Goal: Task Accomplishment & Management: Use online tool/utility

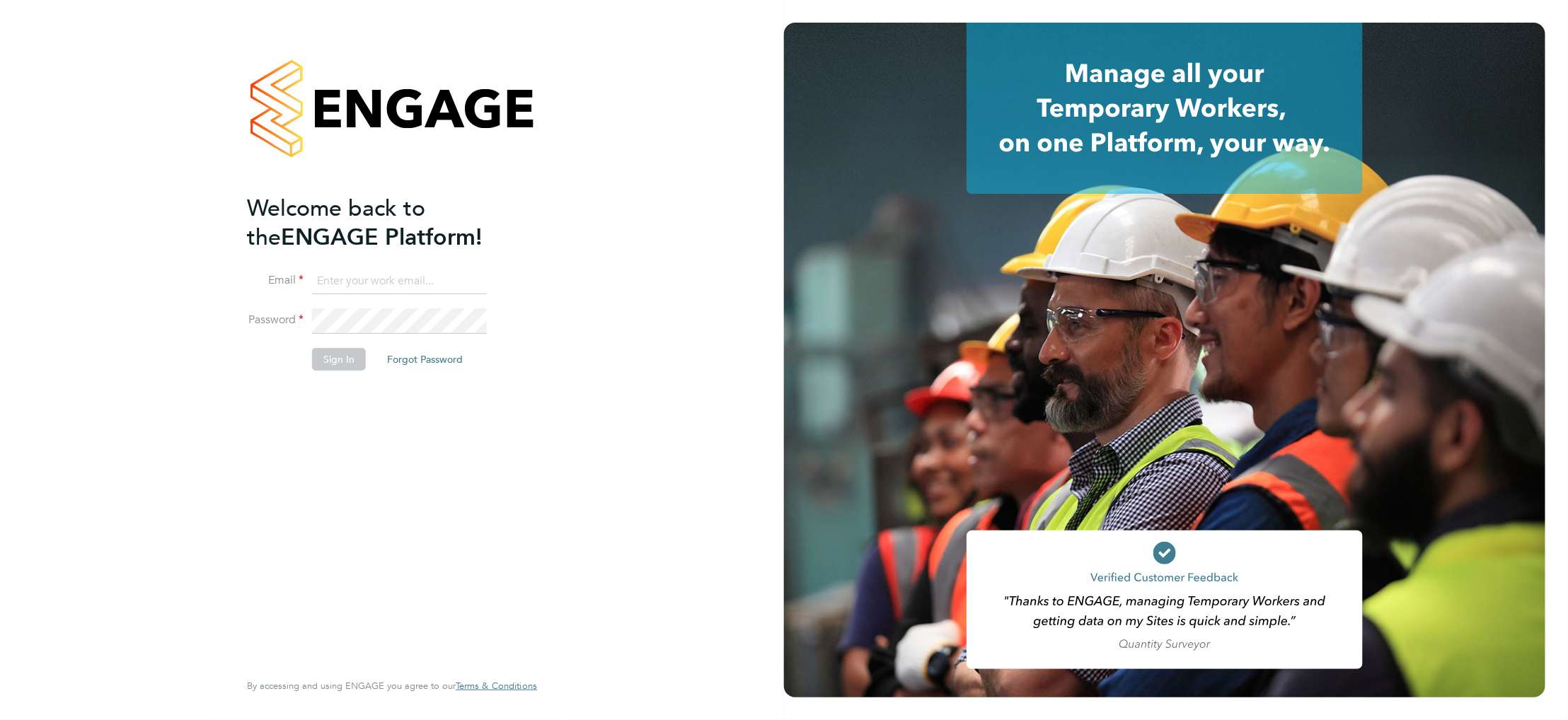
click at [369, 284] on input at bounding box center [399, 281] width 175 height 25
paste input "[EMAIL_ADDRESS][DOMAIN_NAME]"
type input "[EMAIL_ADDRESS][DOMAIN_NAME]"
click at [348, 366] on button "Sign In" at bounding box center [339, 359] width 53 height 22
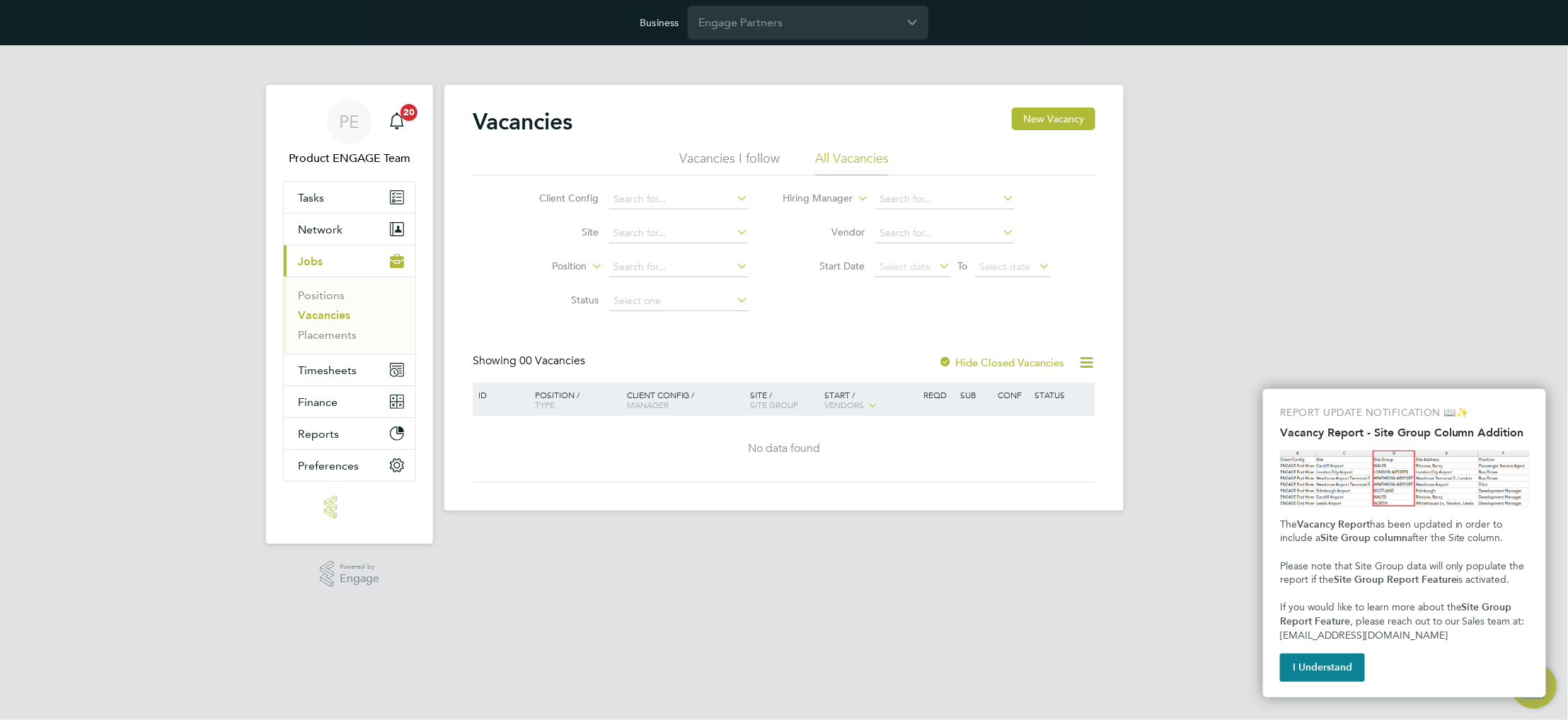
click at [850, 40] on div "Business Engage Partners" at bounding box center [784, 22] width 1568 height 45
click at [1319, 660] on button "I Understand" at bounding box center [1323, 667] width 85 height 28
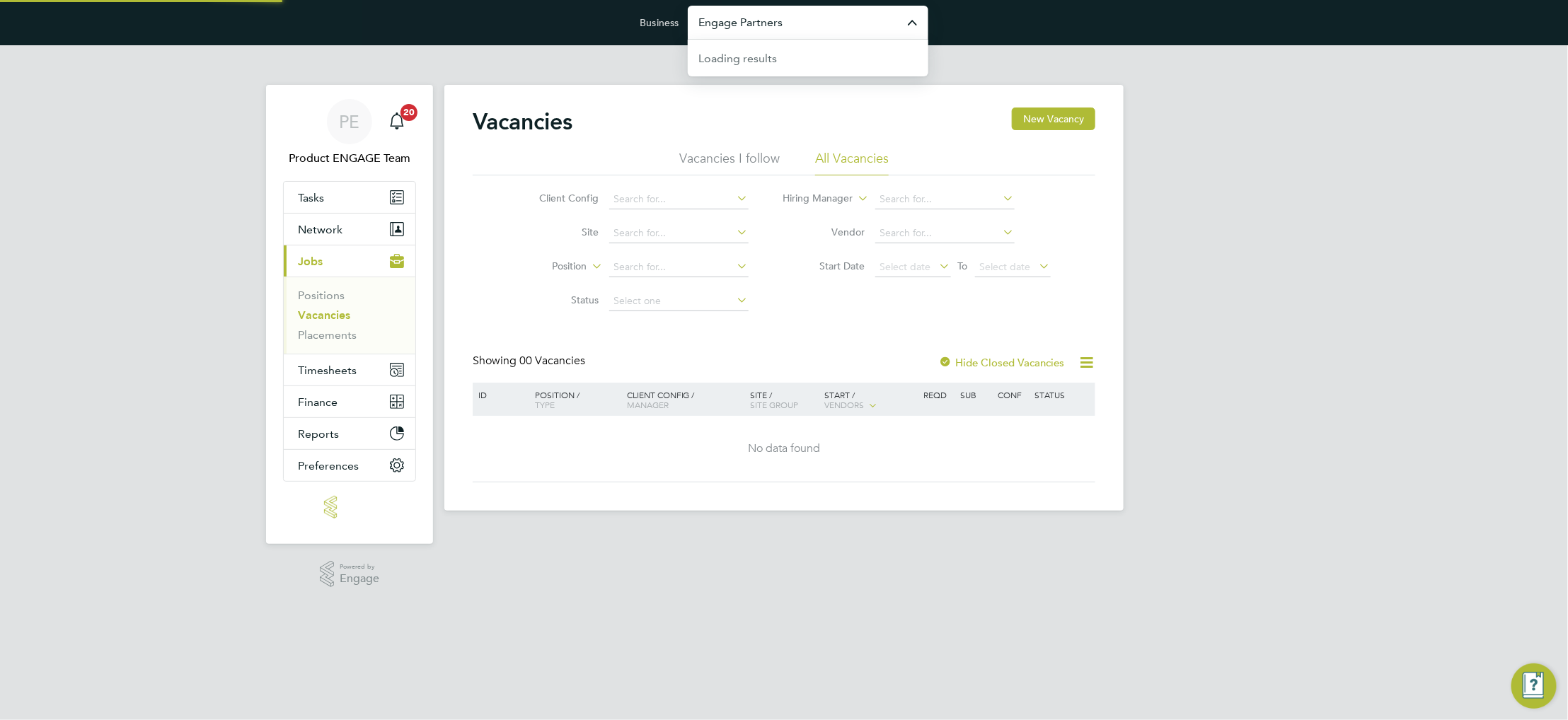
click at [741, 24] on input "Engage Partners" at bounding box center [808, 22] width 240 height 33
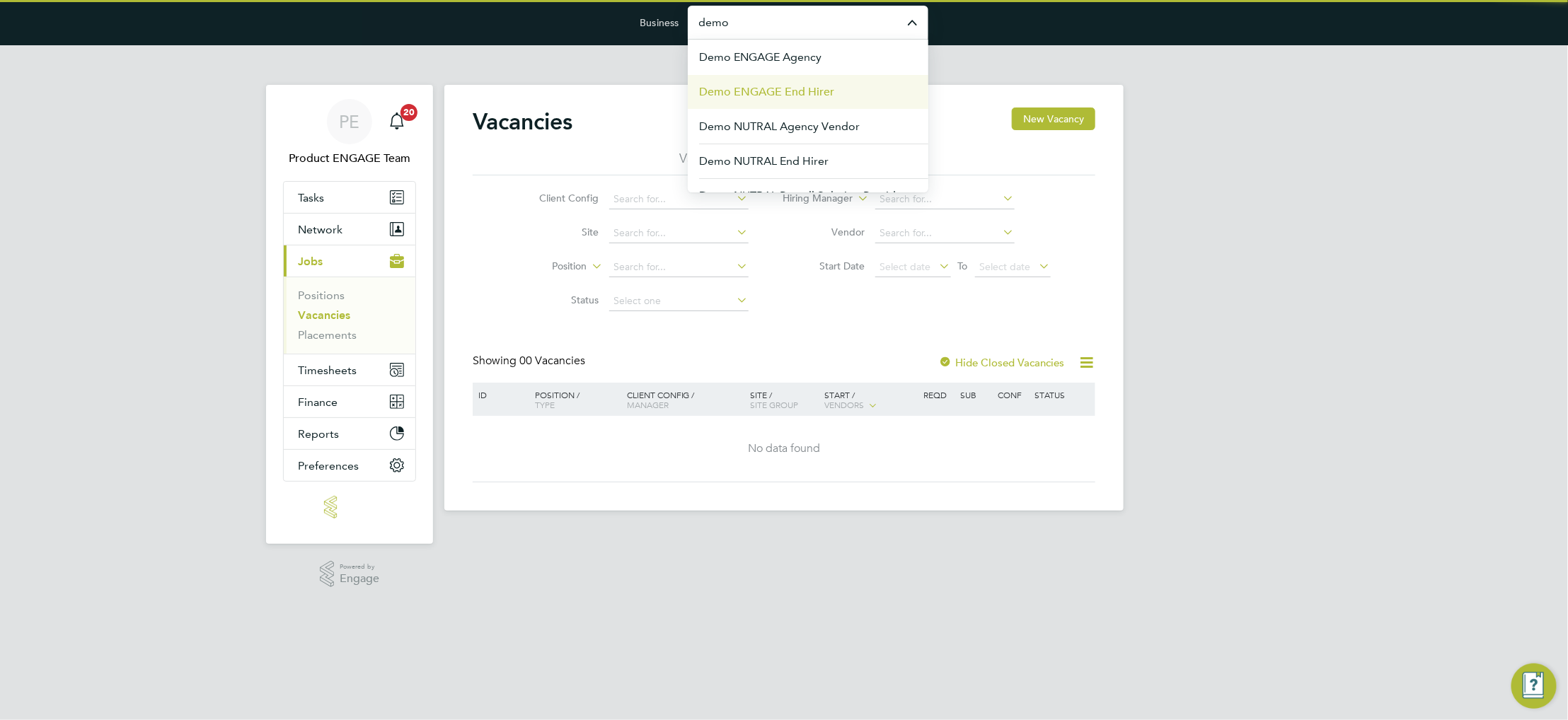
click at [789, 77] on li "Demo ENGAGE End Hirer" at bounding box center [808, 92] width 240 height 35
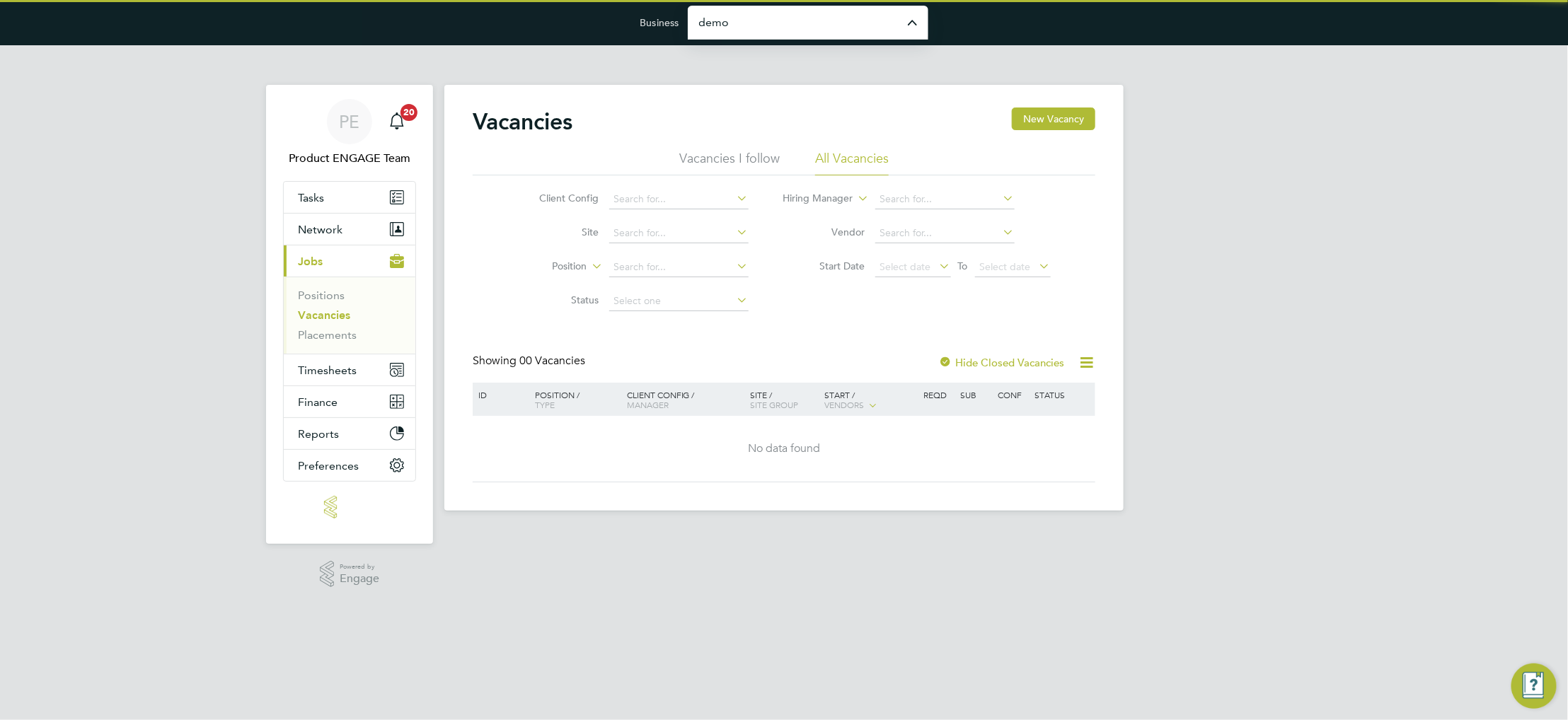
type input "Demo ENGAGE End Hirer"
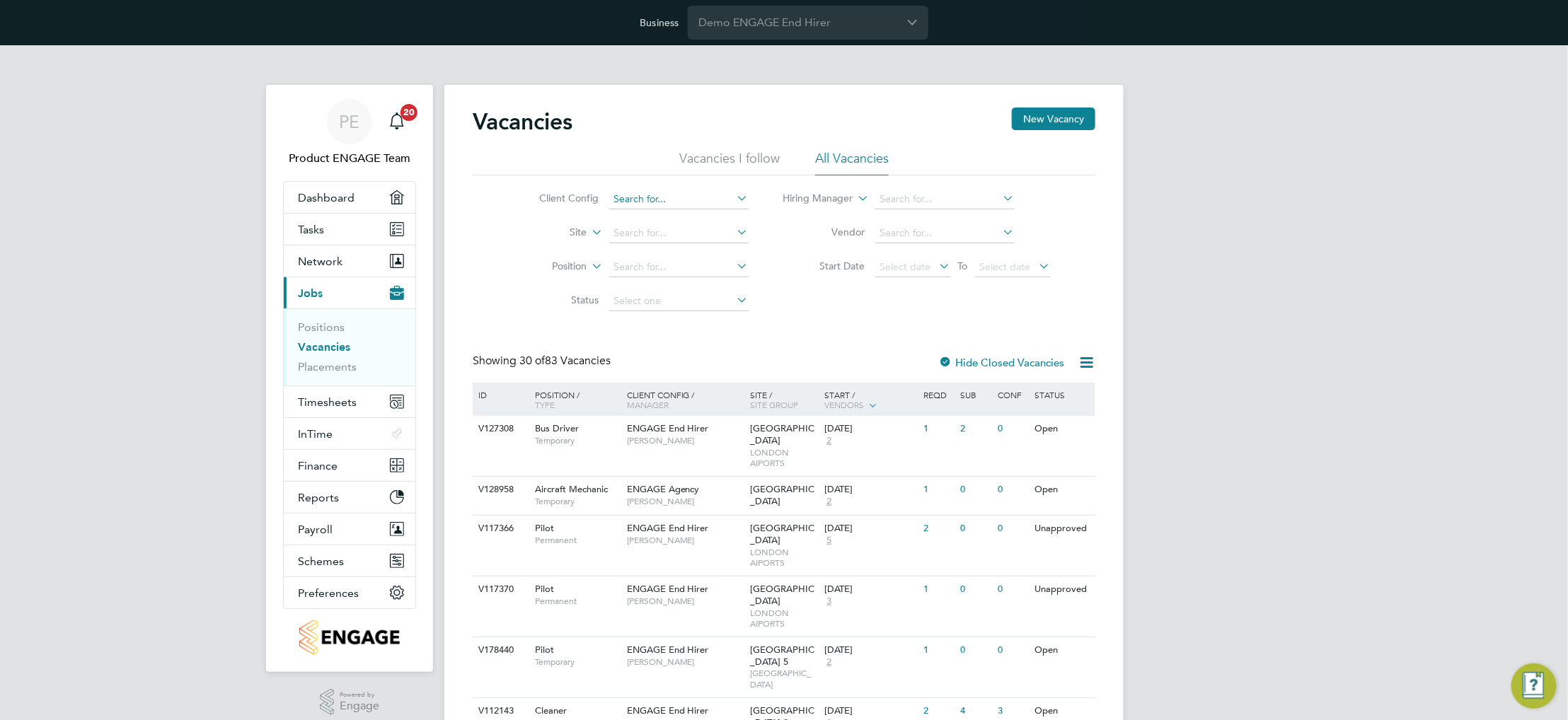
click at [676, 202] on input at bounding box center [679, 199] width 139 height 19
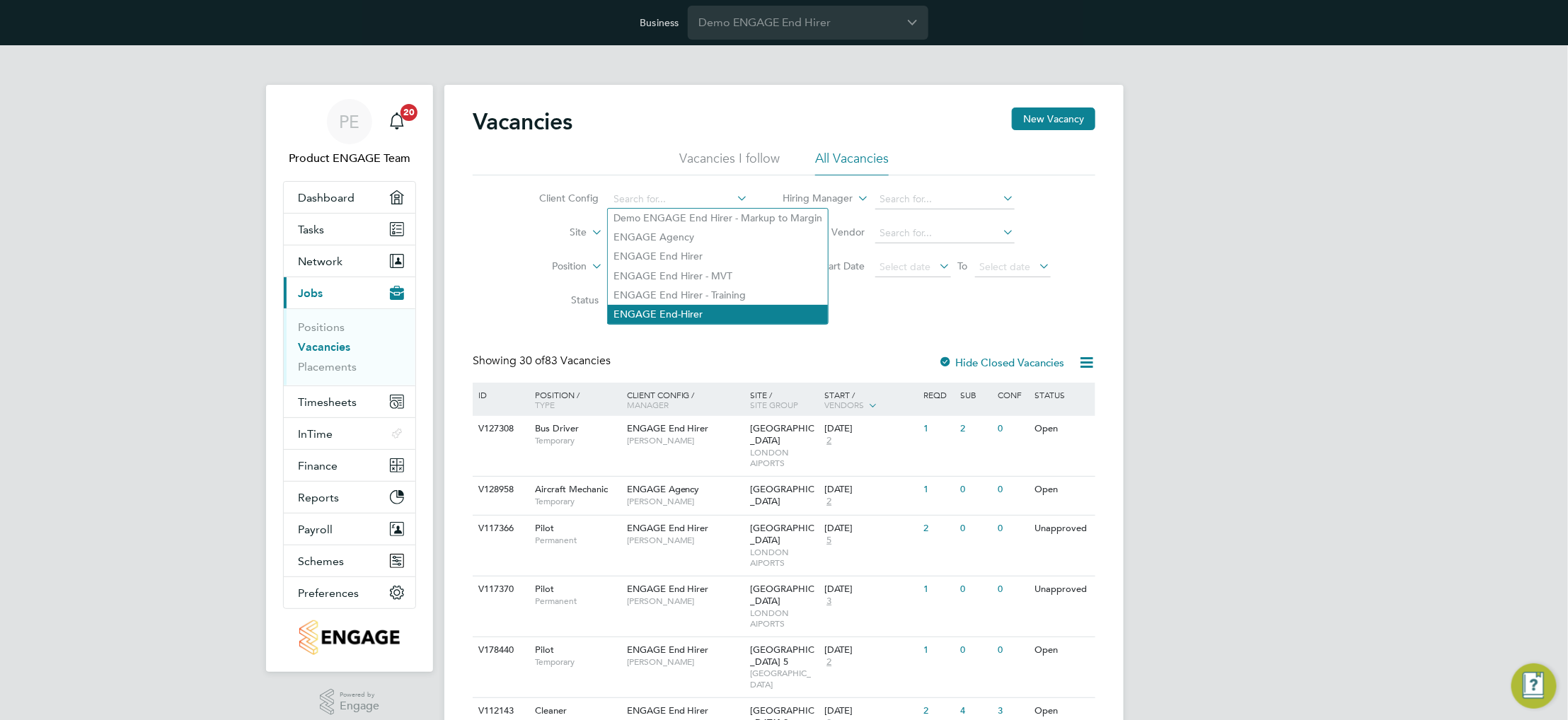
click at [747, 304] on li "ENGAGE End-Hirer" at bounding box center [718, 314] width 220 height 19
type input "ENGAGE End-Hirer"
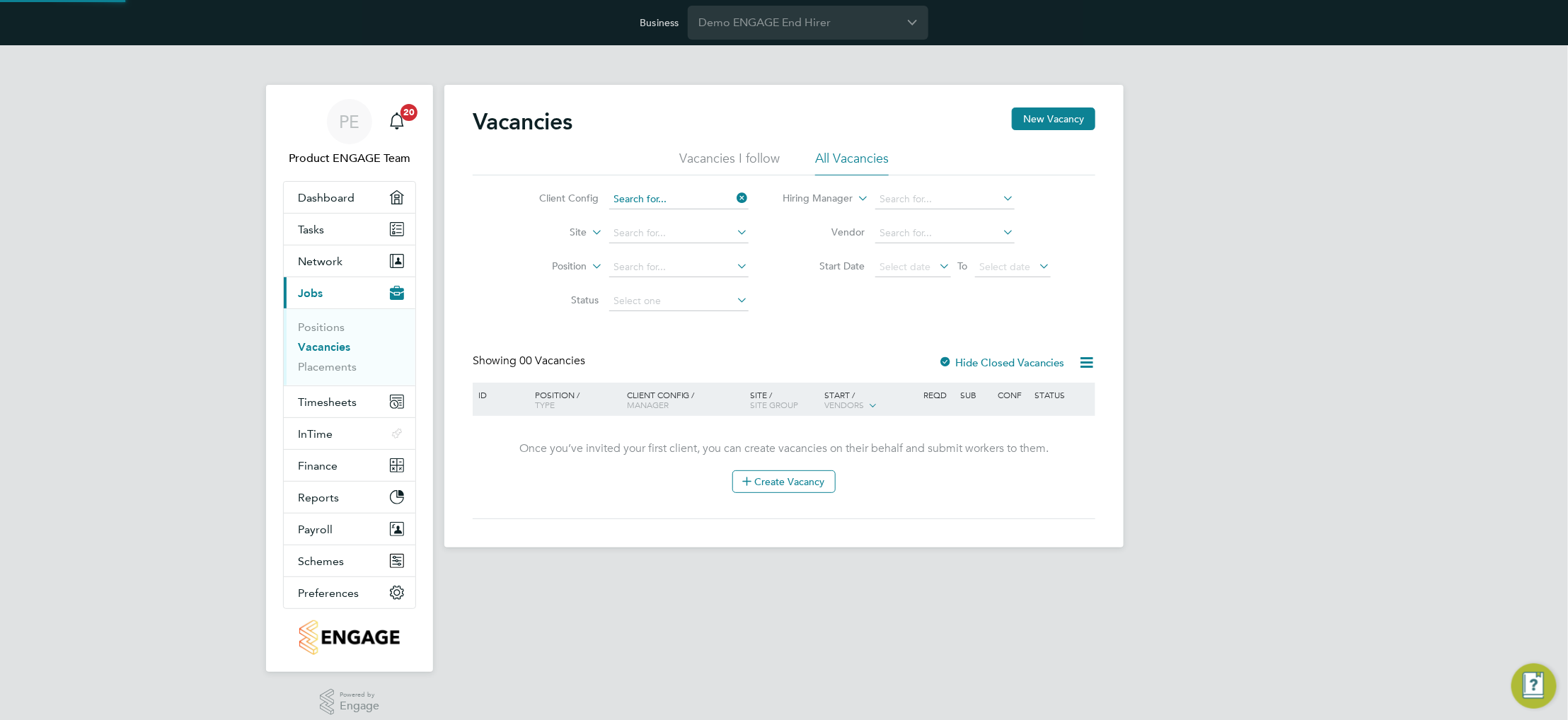
click at [717, 204] on input at bounding box center [679, 199] width 139 height 19
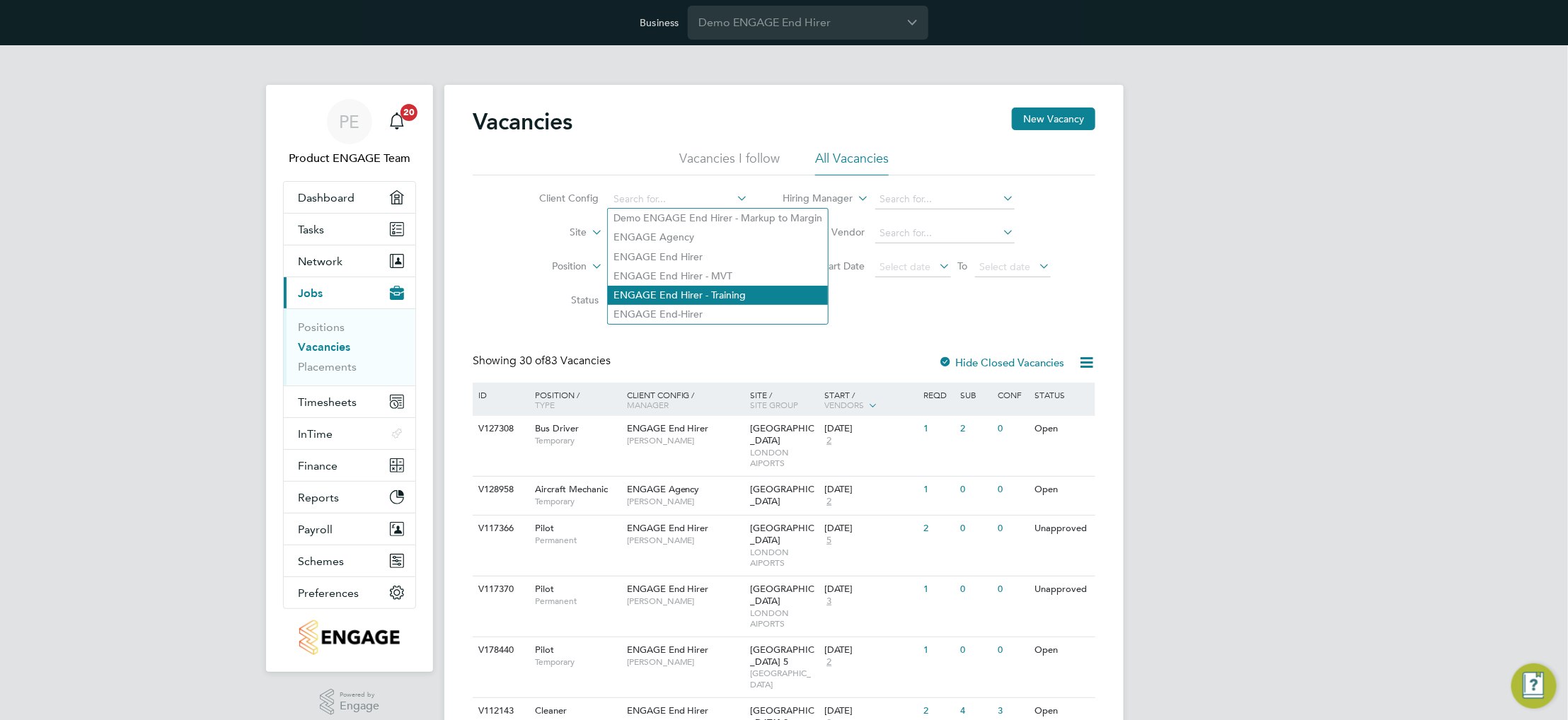
click at [721, 289] on li "ENGAGE End Hirer - Training" at bounding box center [718, 295] width 220 height 19
type input "ENGAGE End Hirer - Training"
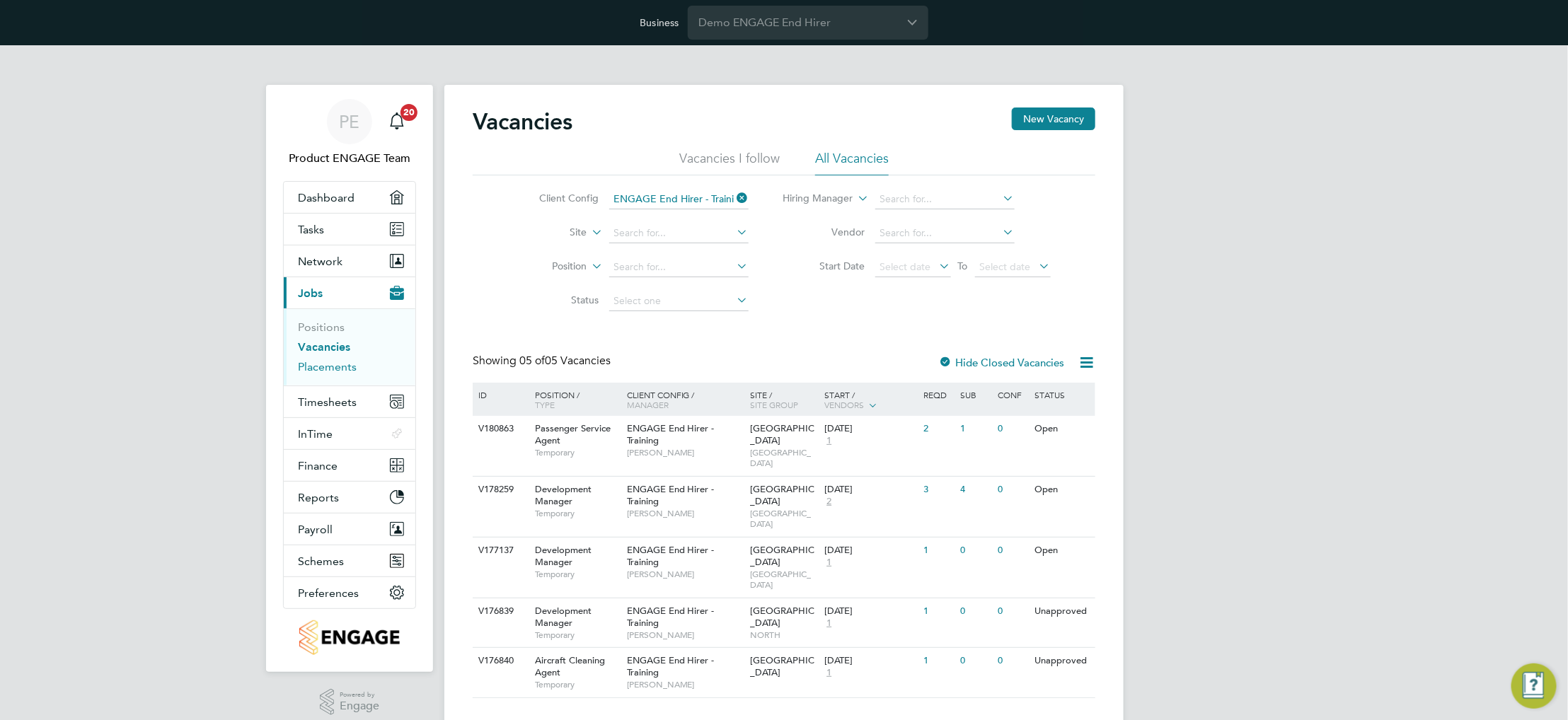
click at [328, 369] on link "Placements" at bounding box center [327, 366] width 58 height 14
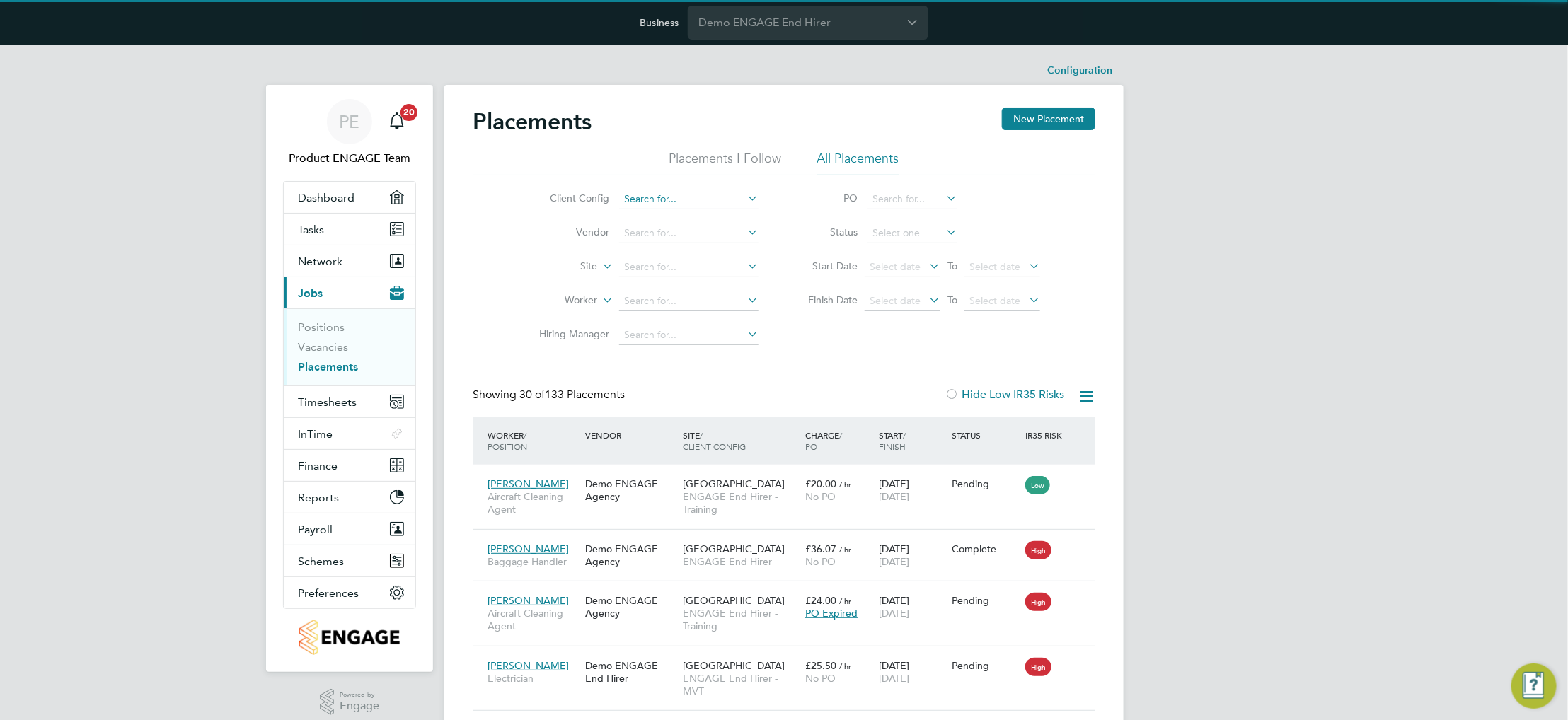
click at [713, 200] on input at bounding box center [689, 199] width 139 height 19
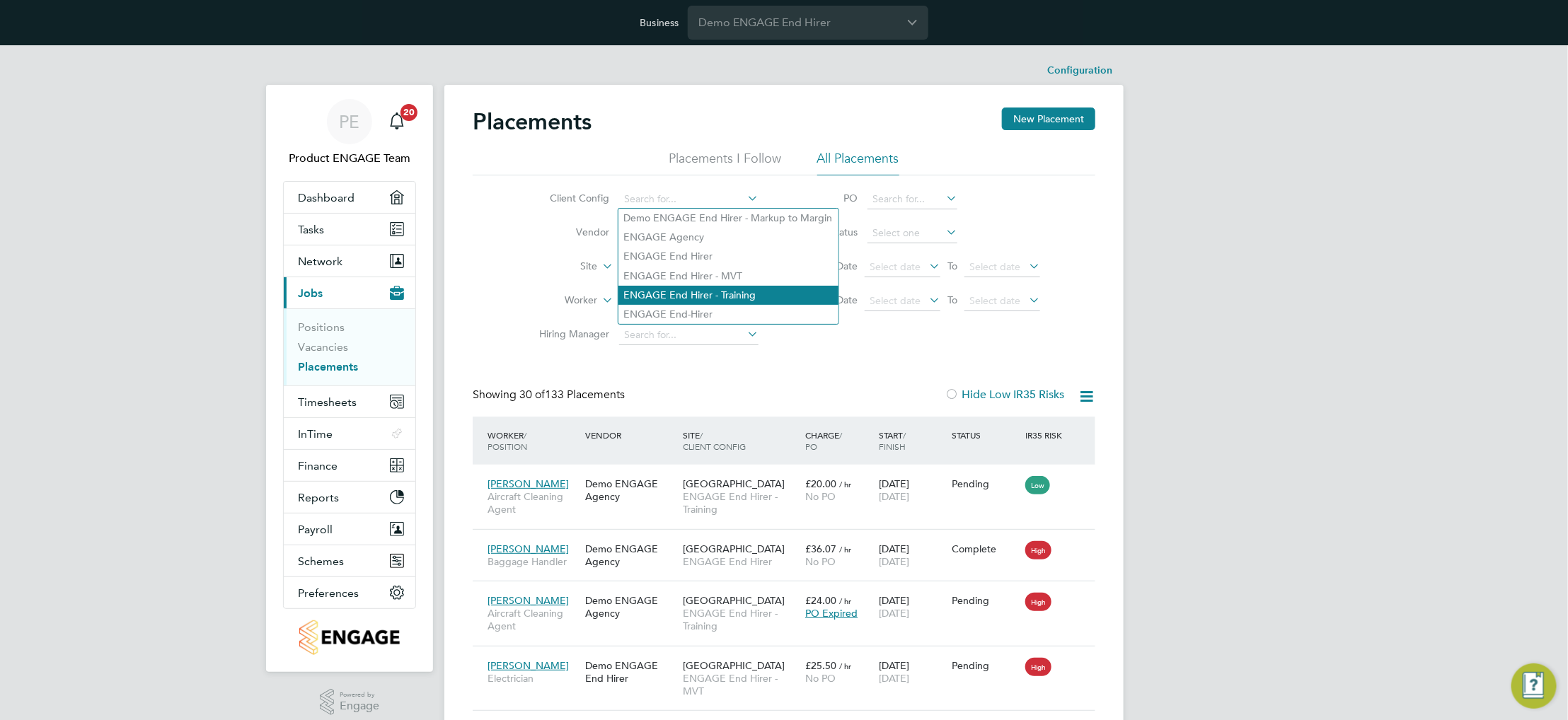
click at [739, 294] on li "ENGAGE End Hirer - Training" at bounding box center [728, 295] width 220 height 19
type input "ENGAGE End Hirer - Training"
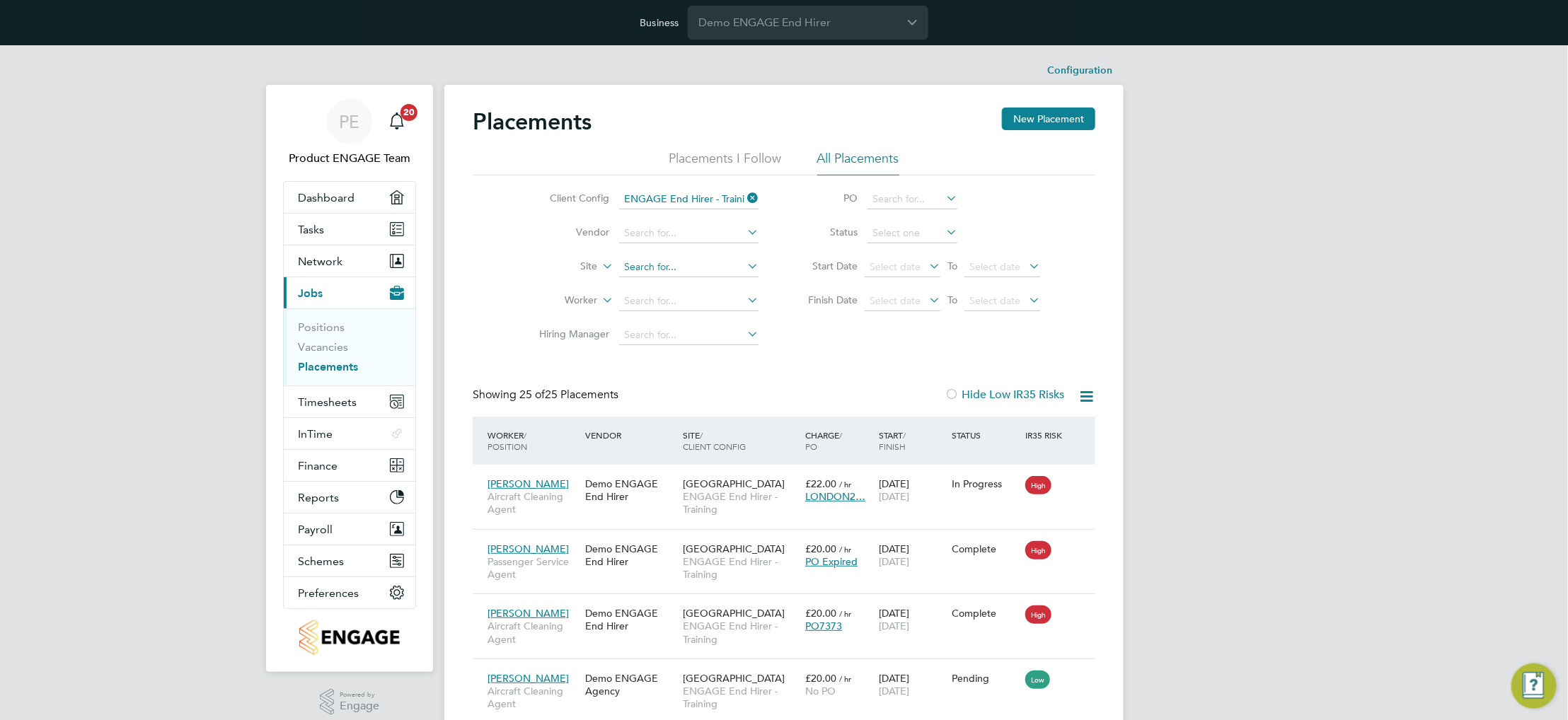
click at [702, 265] on input at bounding box center [689, 267] width 139 height 19
click at [698, 361] on li "Cardiff Airport" at bounding box center [689, 363] width 141 height 19
type input "Cardiff Airport"
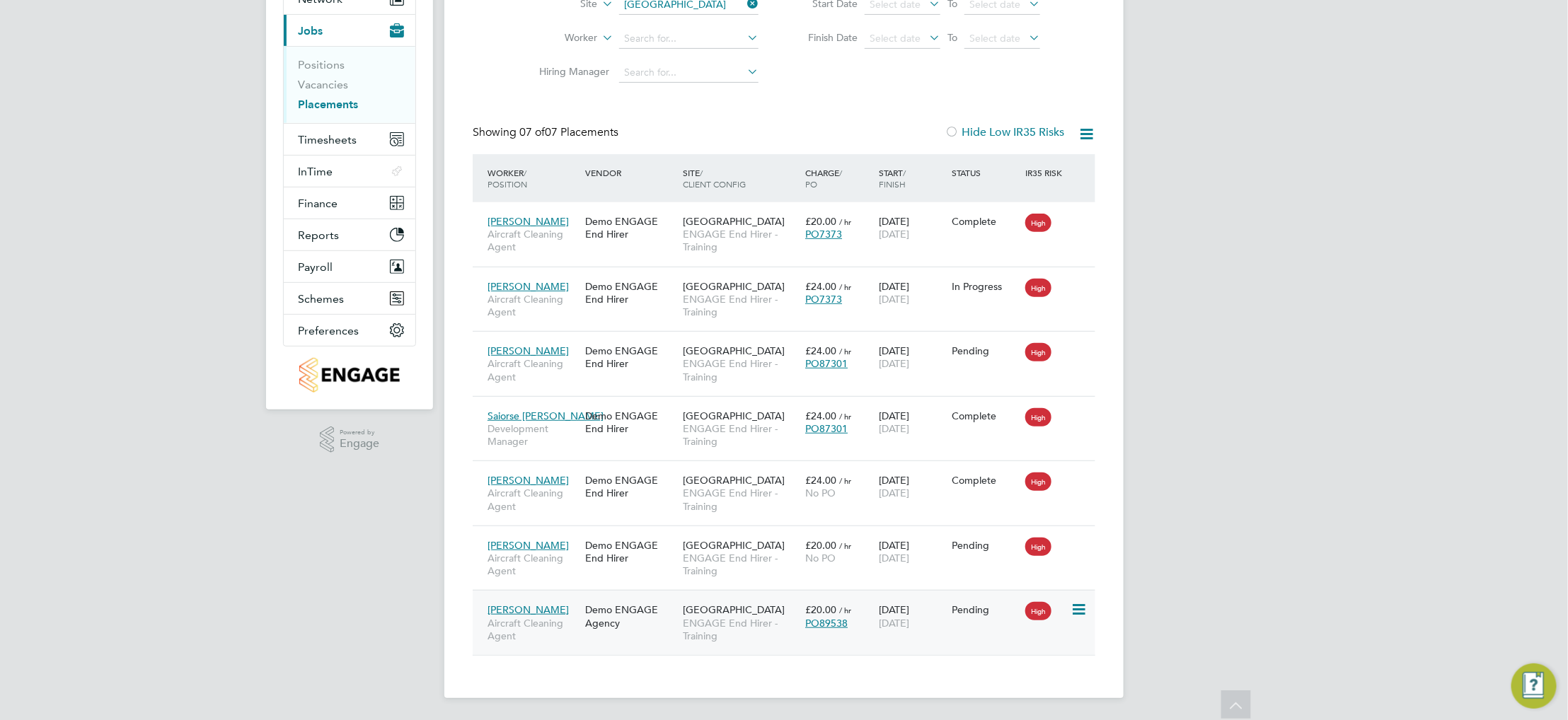
click at [675, 628] on div "Demo ENGAGE Agency" at bounding box center [630, 615] width 97 height 40
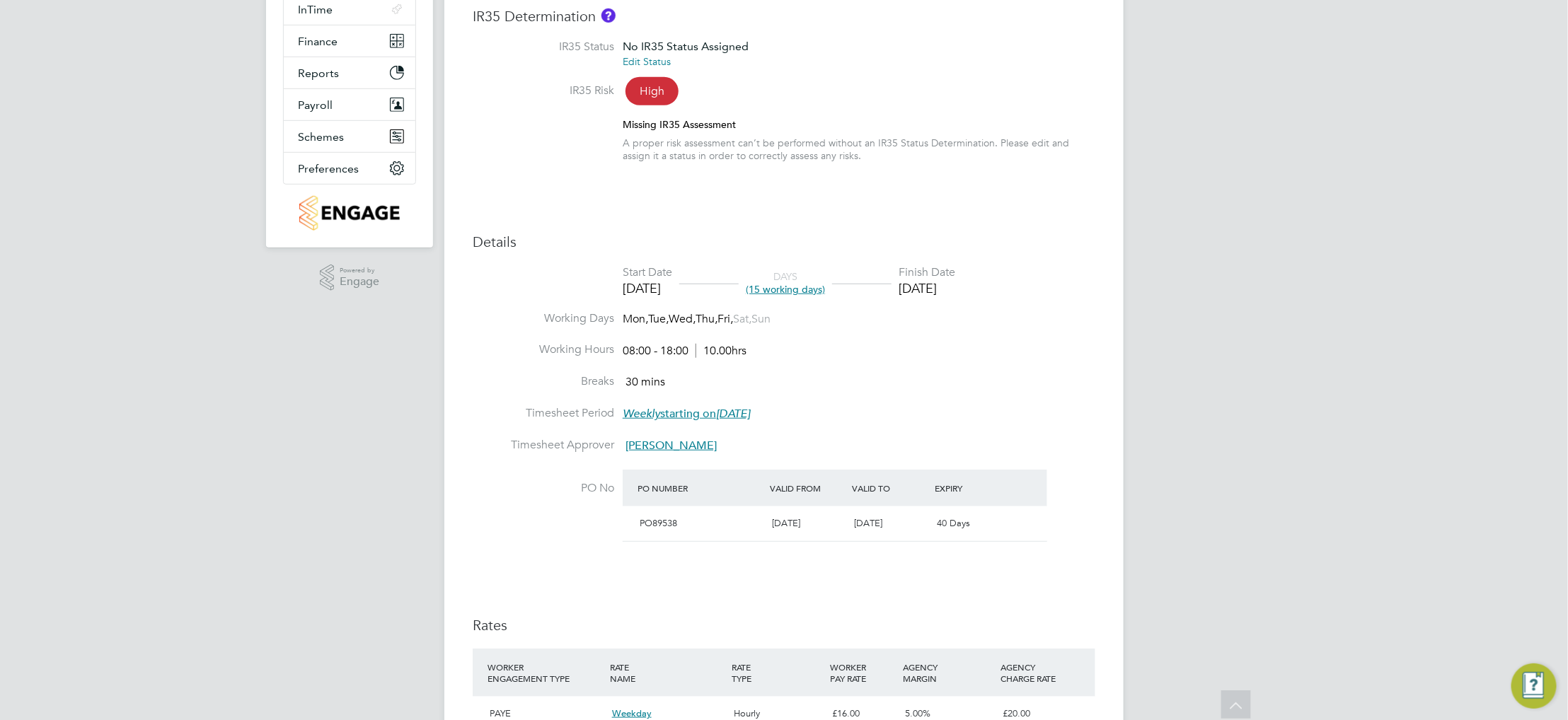
click at [834, 463] on li "Timesheet Approver Trent Avis" at bounding box center [784, 454] width 623 height 32
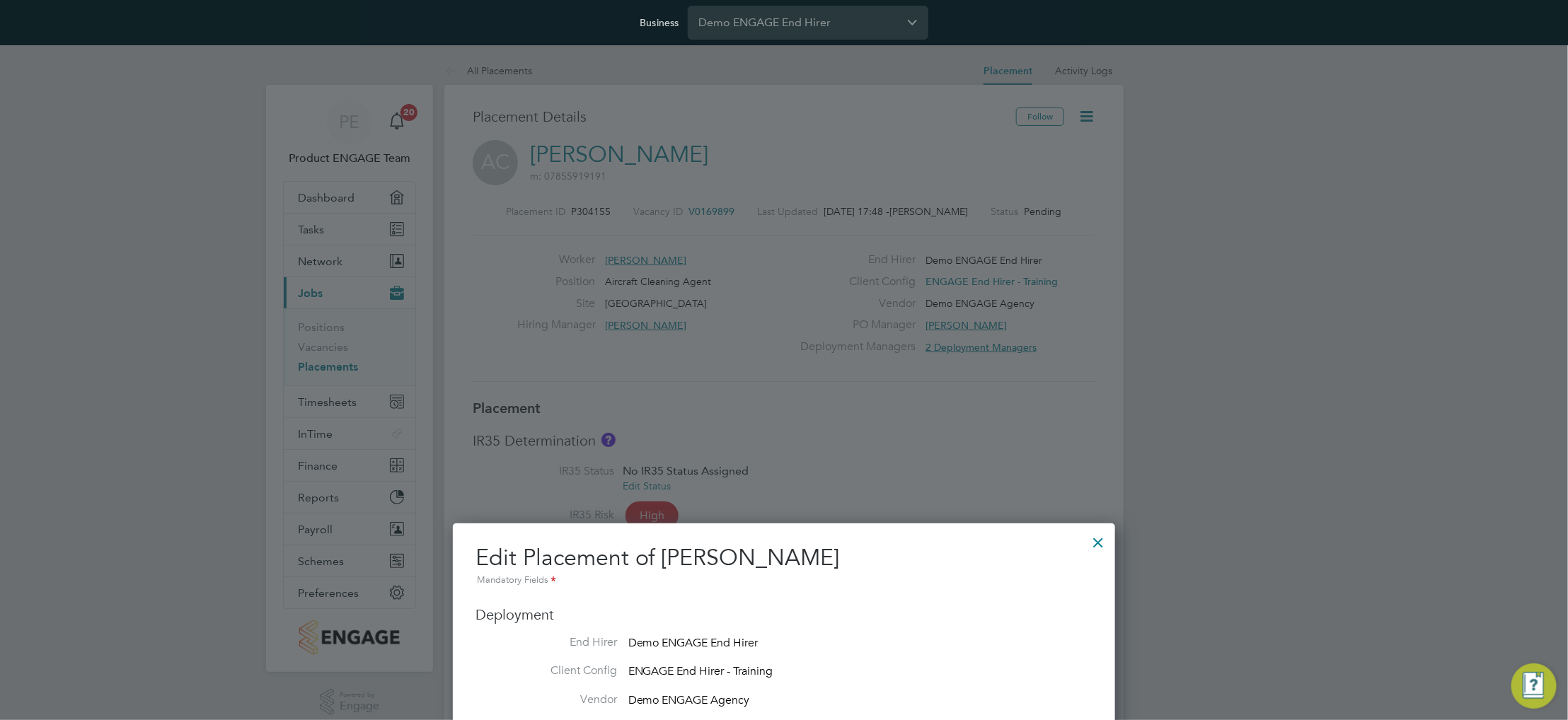
click at [1101, 533] on div at bounding box center [1099, 538] width 25 height 25
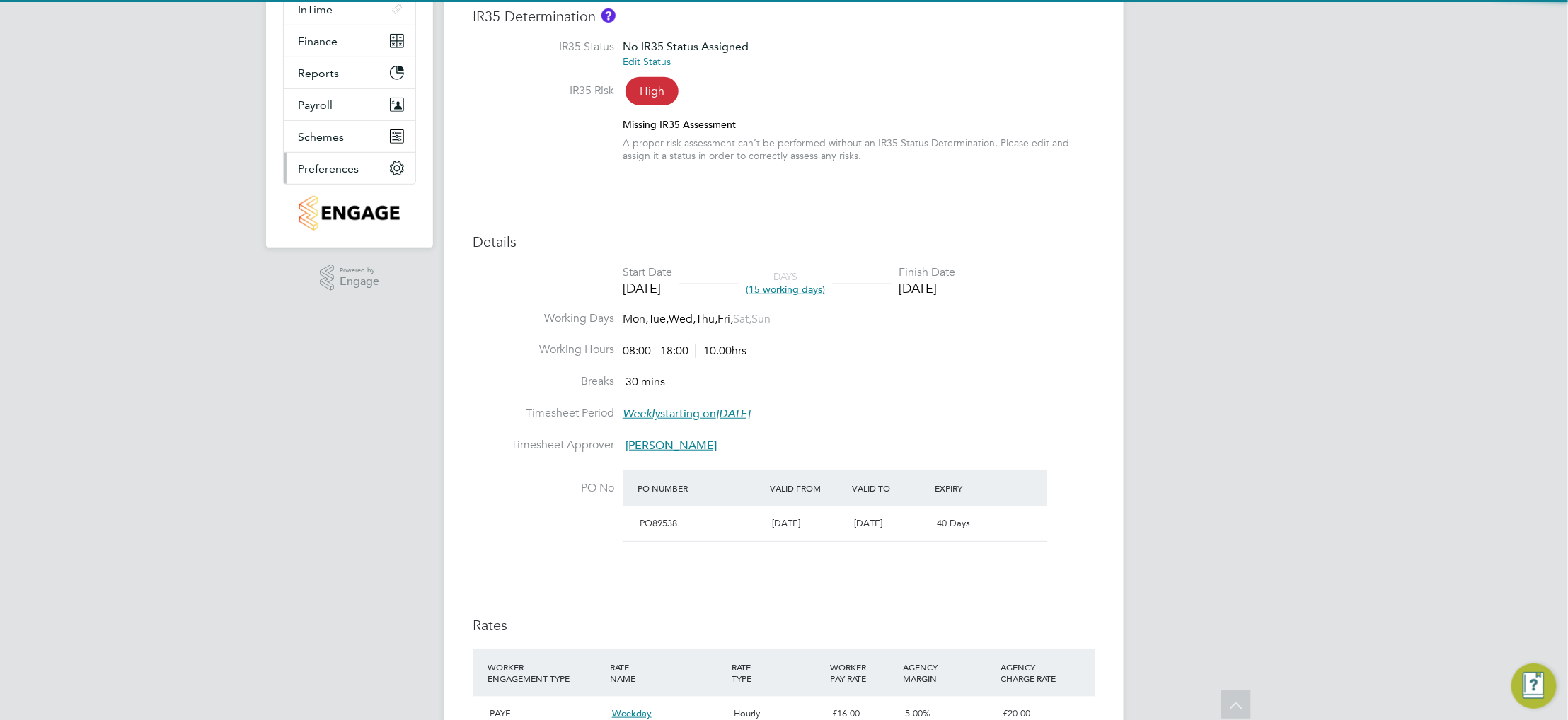
click at [331, 162] on span "Preferences" at bounding box center [328, 168] width 61 height 14
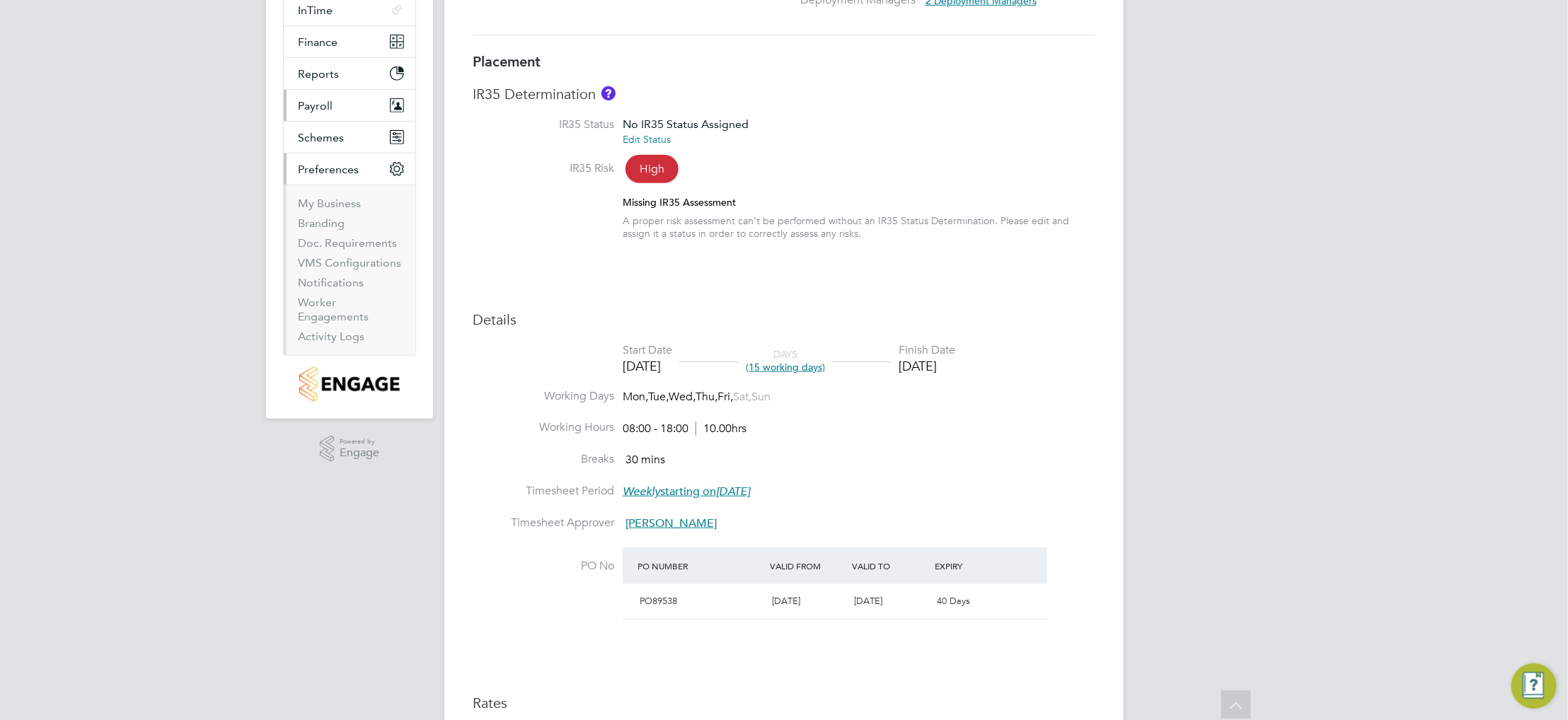
click at [330, 110] on span "Payroll" at bounding box center [315, 105] width 35 height 14
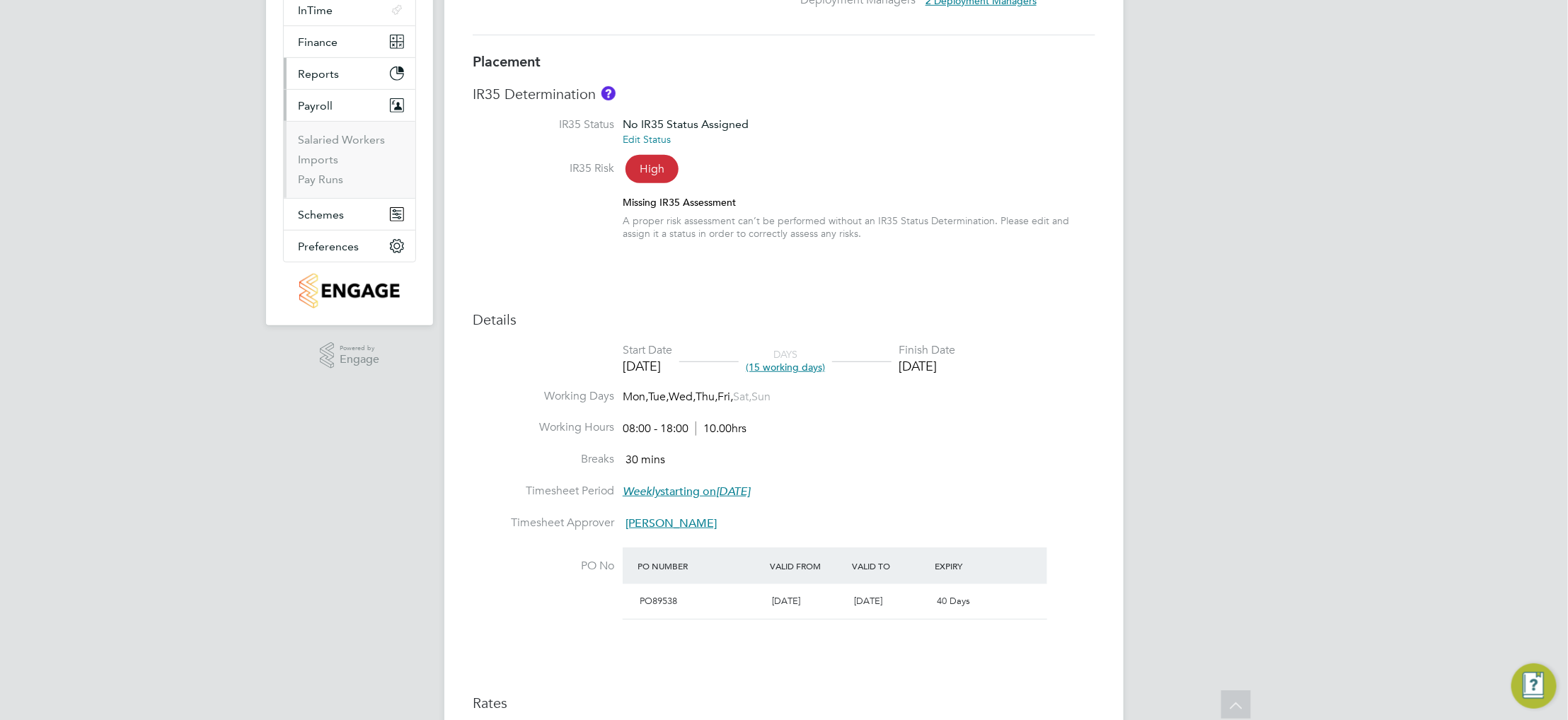
click at [324, 77] on span "Reports" at bounding box center [318, 74] width 41 height 14
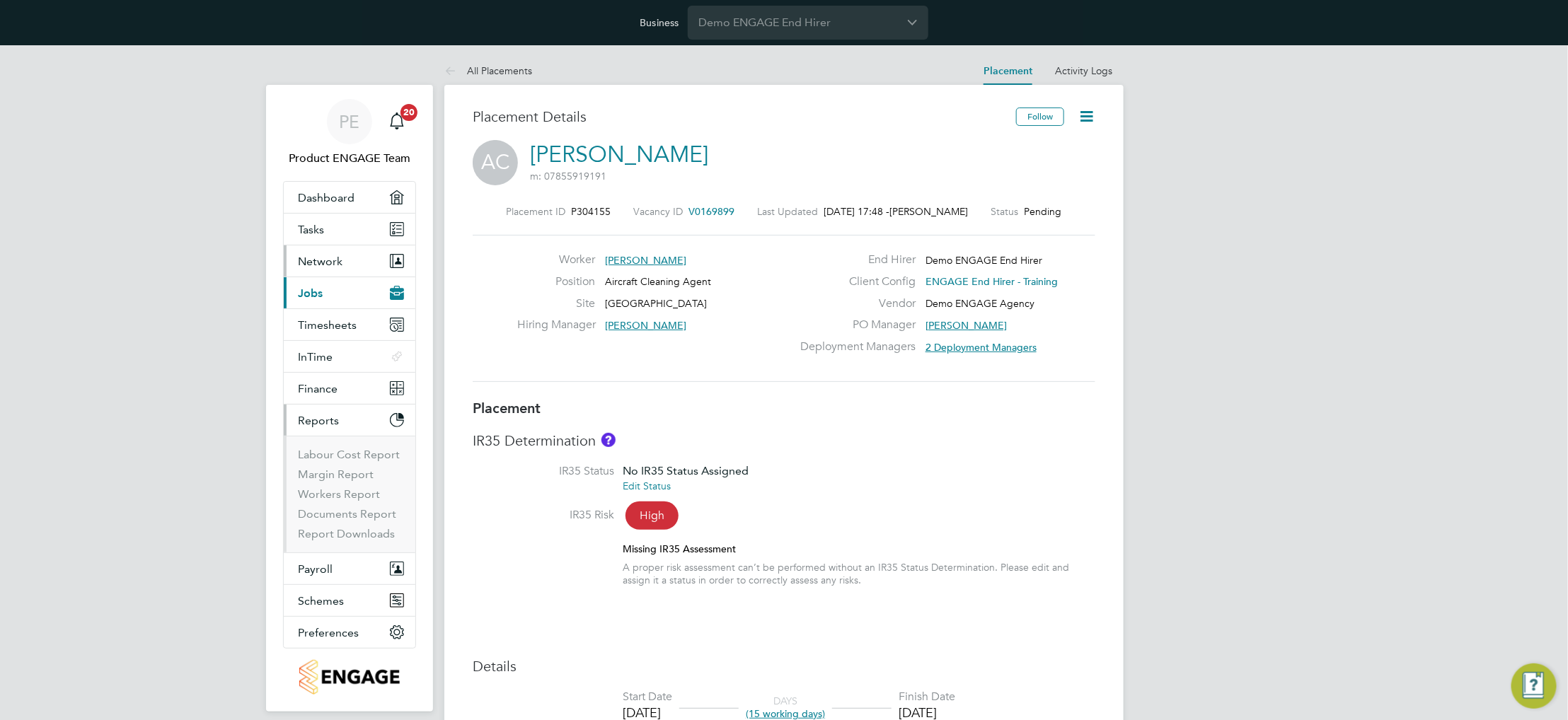
click at [342, 258] on button "Network" at bounding box center [349, 260] width 131 height 31
click at [338, 227] on link "Tasks" at bounding box center [349, 229] width 131 height 31
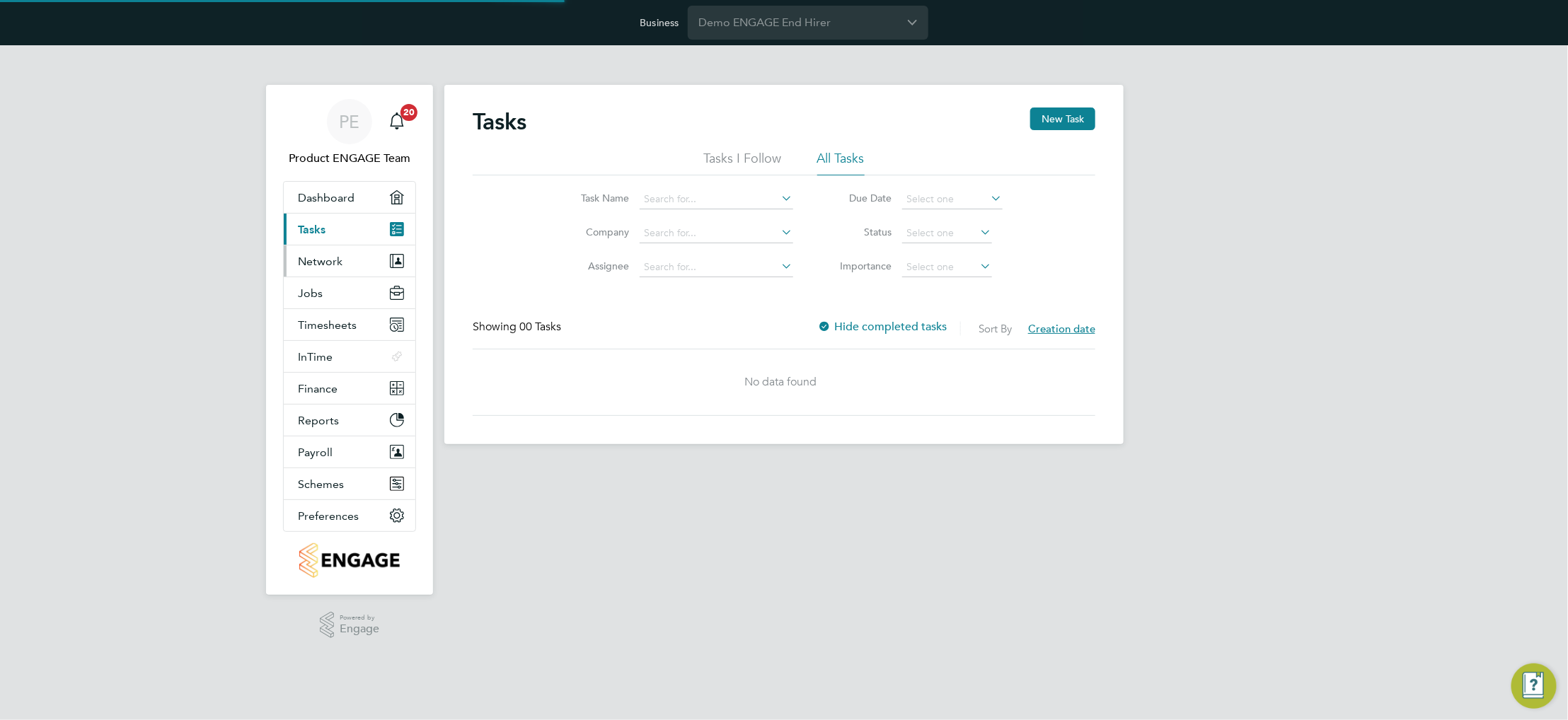
drag, startPoint x: 339, startPoint y: 264, endPoint x: 340, endPoint y: 274, distance: 10.0
click at [339, 264] on span "Network" at bounding box center [321, 261] width 45 height 14
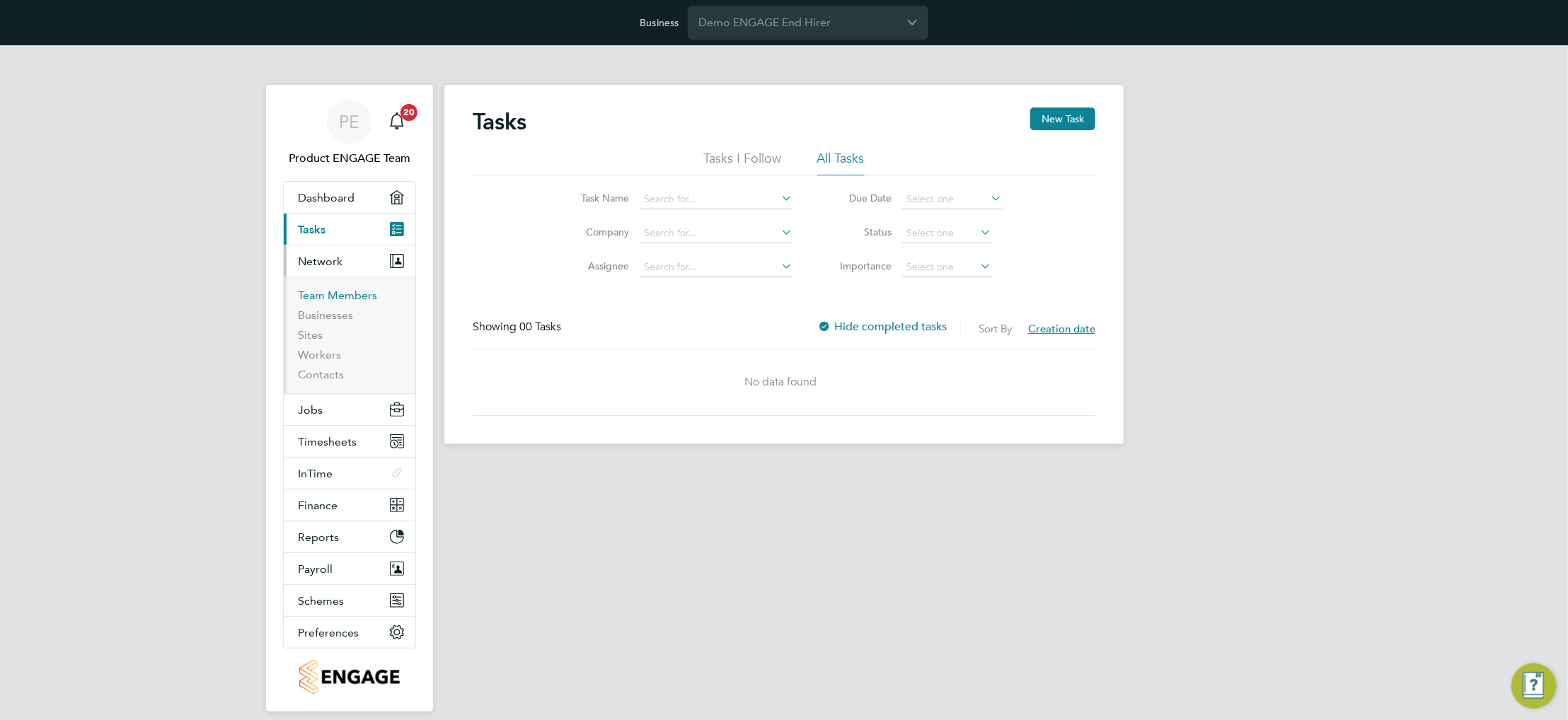
click at [344, 295] on link "Team Members" at bounding box center [338, 295] width 79 height 14
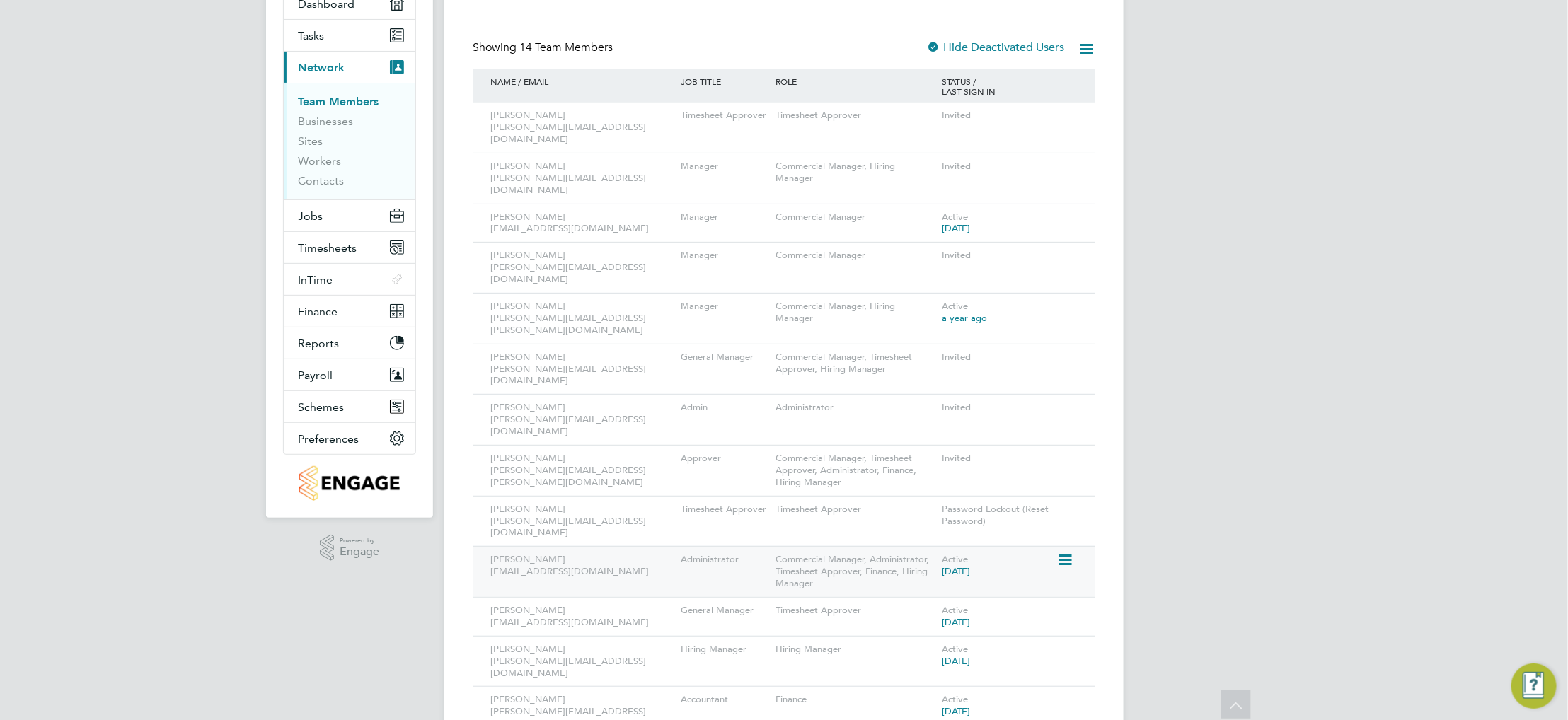
click at [1065, 552] on icon at bounding box center [1064, 561] width 14 height 17
click at [951, 652] on li "Impersonate" at bounding box center [985, 657] width 170 height 19
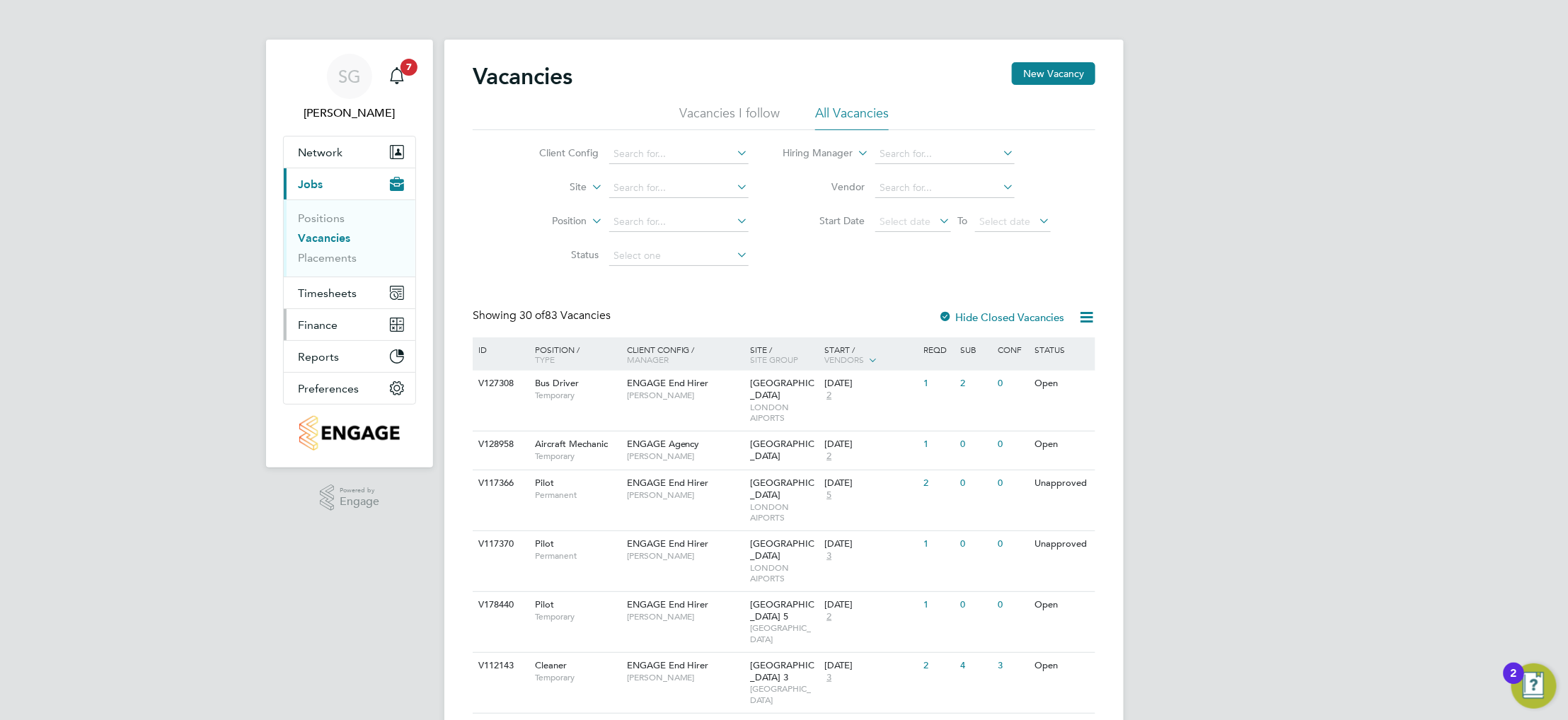
click at [333, 324] on span "Finance" at bounding box center [318, 325] width 40 height 14
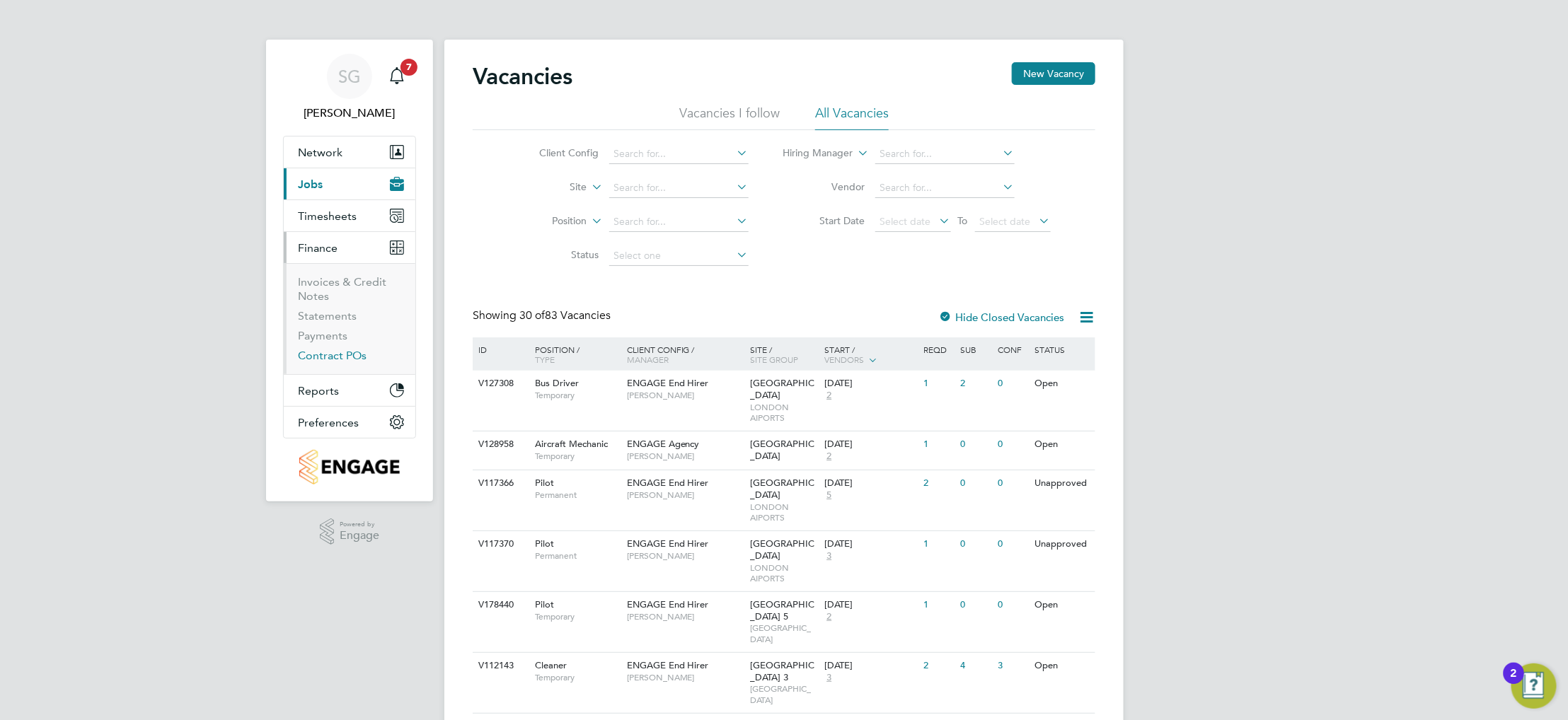
click at [337, 351] on link "Contract POs" at bounding box center [332, 355] width 69 height 14
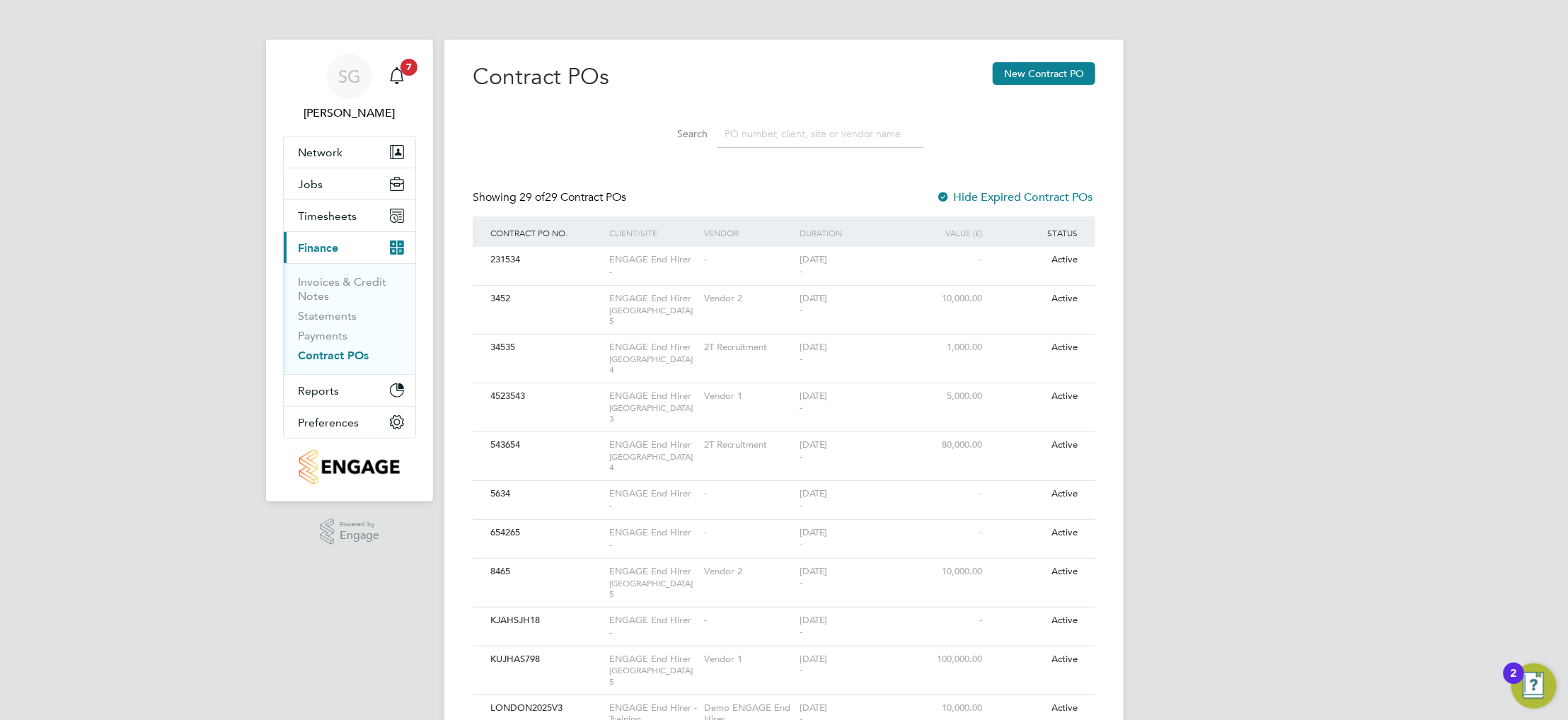
click at [819, 144] on input at bounding box center [821, 134] width 206 height 27
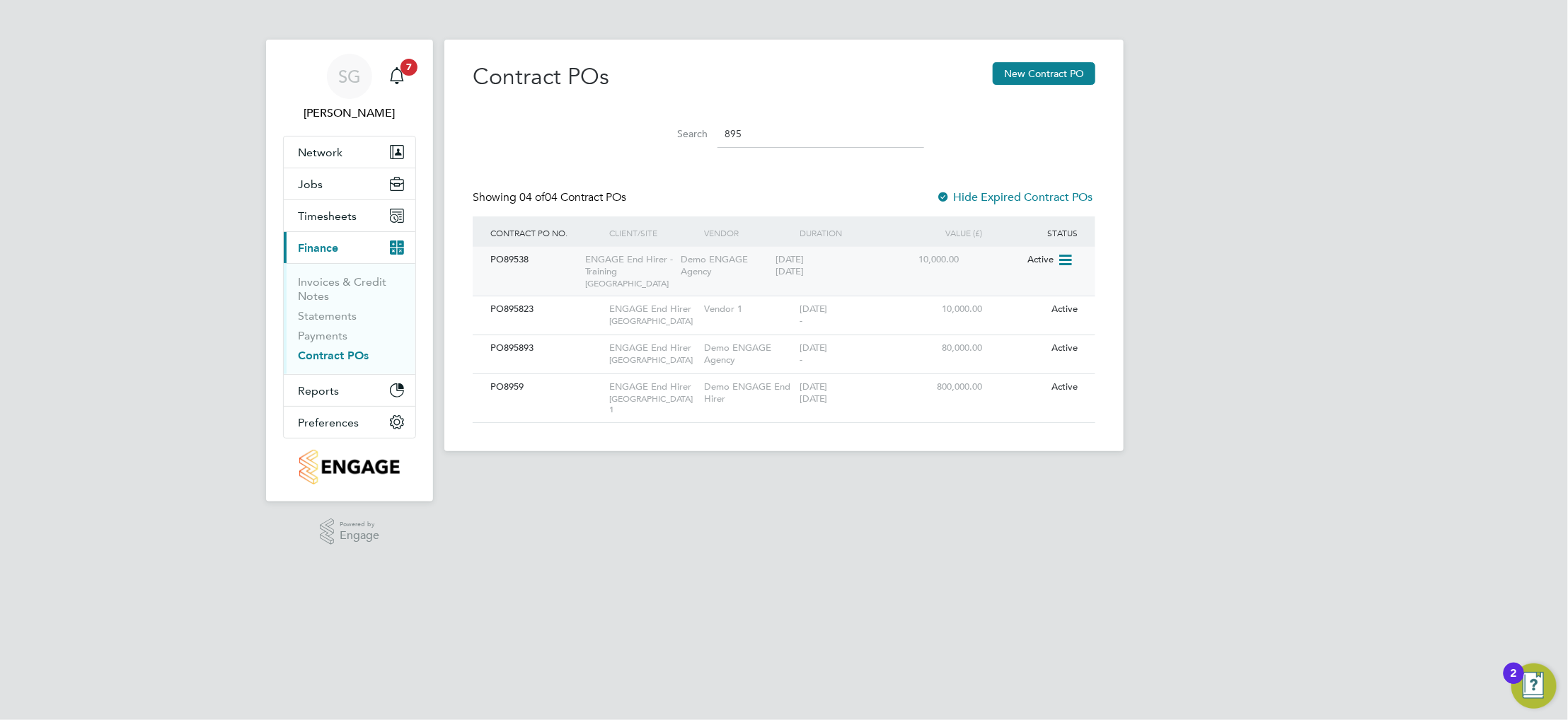
type input "895"
click at [1060, 259] on icon at bounding box center [1064, 260] width 14 height 17
click at [1031, 291] on li "Edit PO" at bounding box center [1060, 292] width 110 height 19
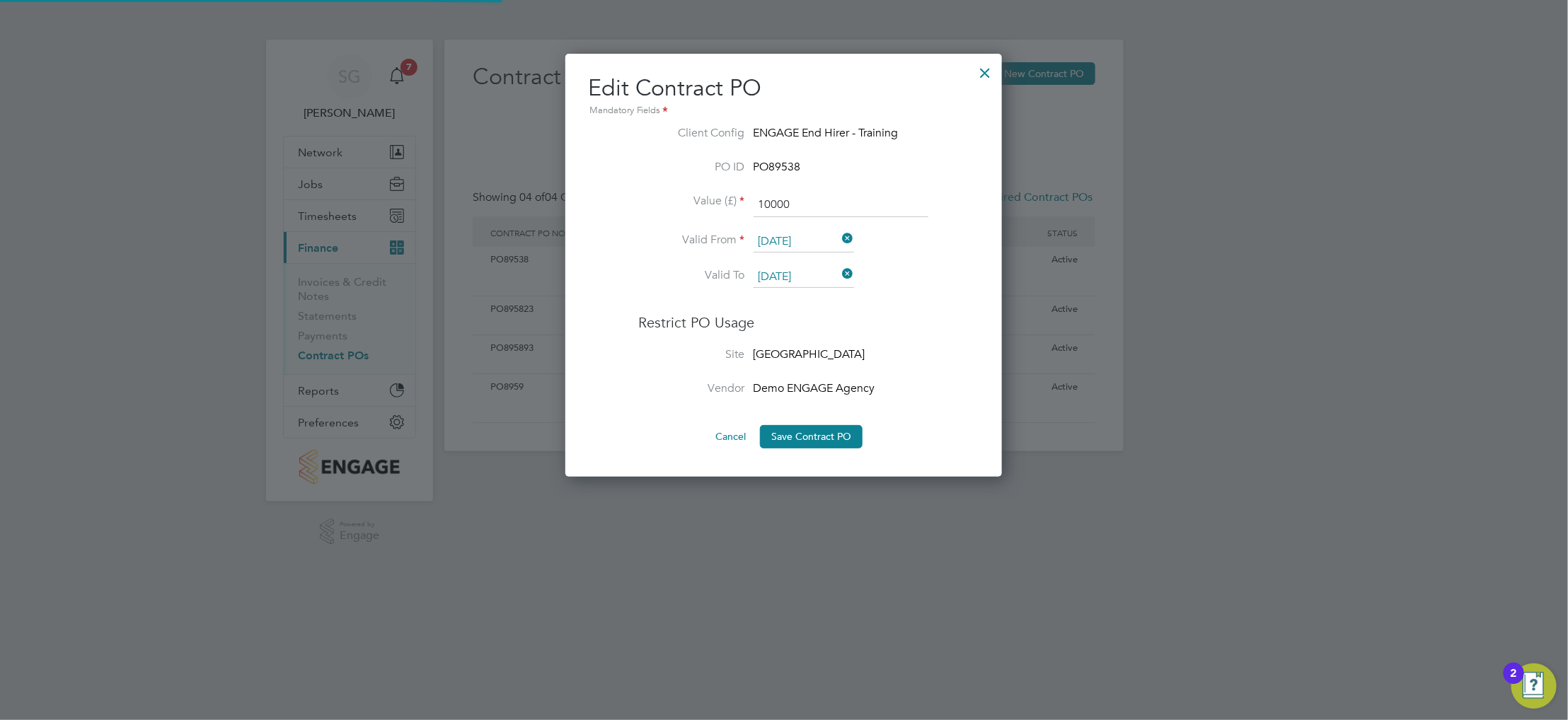
scroll to position [422, 437]
click at [977, 64] on div at bounding box center [985, 69] width 25 height 25
